Goal: Transaction & Acquisition: Obtain resource

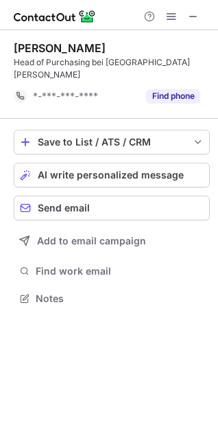
scroll to position [276, 218]
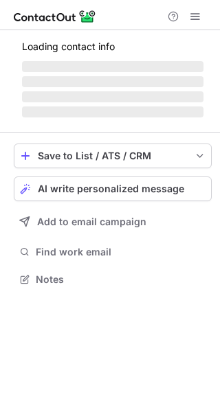
scroll to position [6, 7]
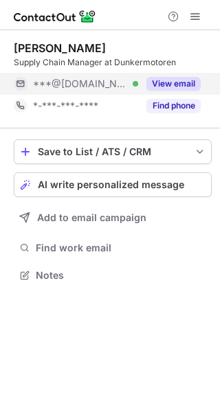
click at [186, 82] on button "View email" at bounding box center [173, 84] width 54 height 14
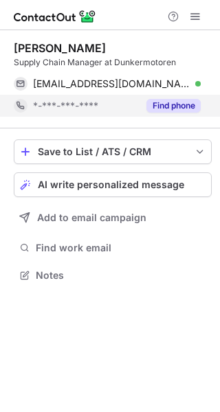
click at [185, 102] on button "Find phone" at bounding box center [173, 106] width 54 height 14
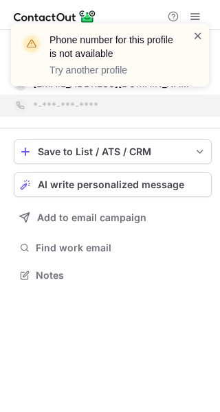
click at [198, 34] on span at bounding box center [197, 36] width 11 height 14
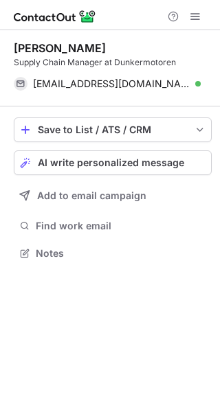
scroll to position [243, 220]
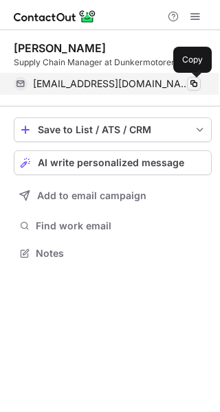
click at [191, 84] on span at bounding box center [193, 83] width 11 height 11
